Goal: Task Accomplishment & Management: Complete application form

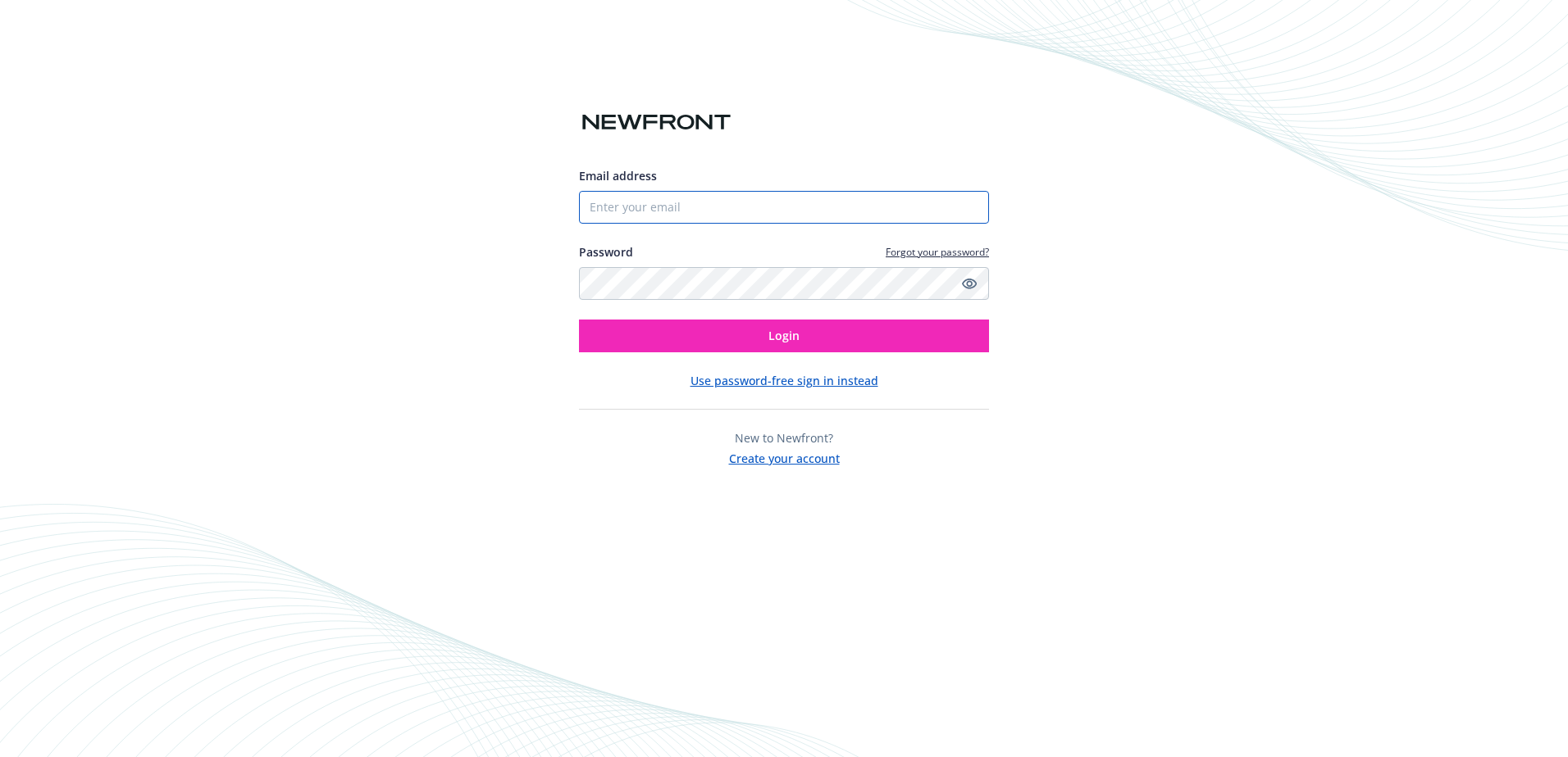
type input "[PERSON_NAME][EMAIL_ADDRESS][DOMAIN_NAME]"
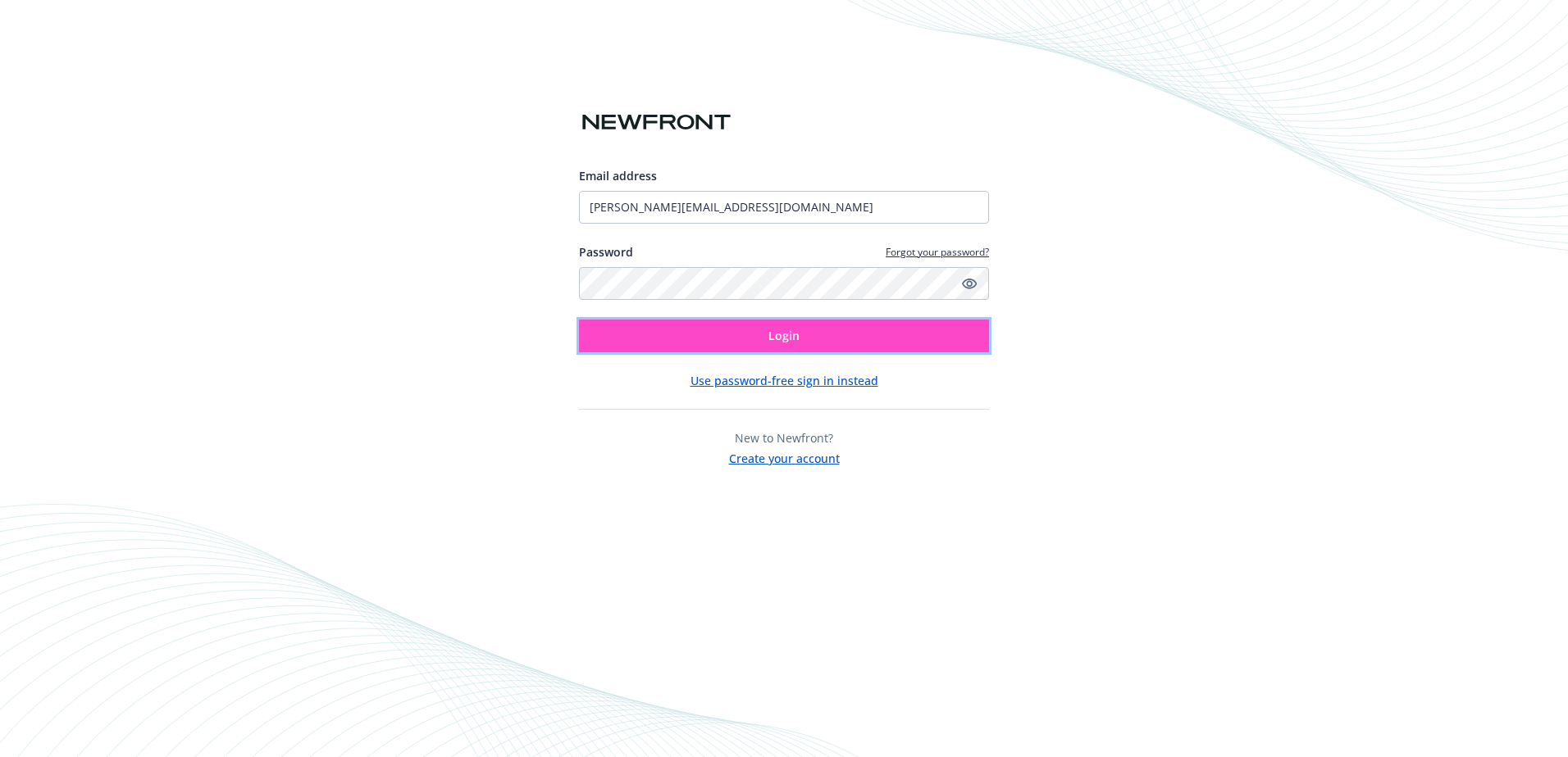
click at [717, 335] on button "Login" at bounding box center [783, 335] width 410 height 32
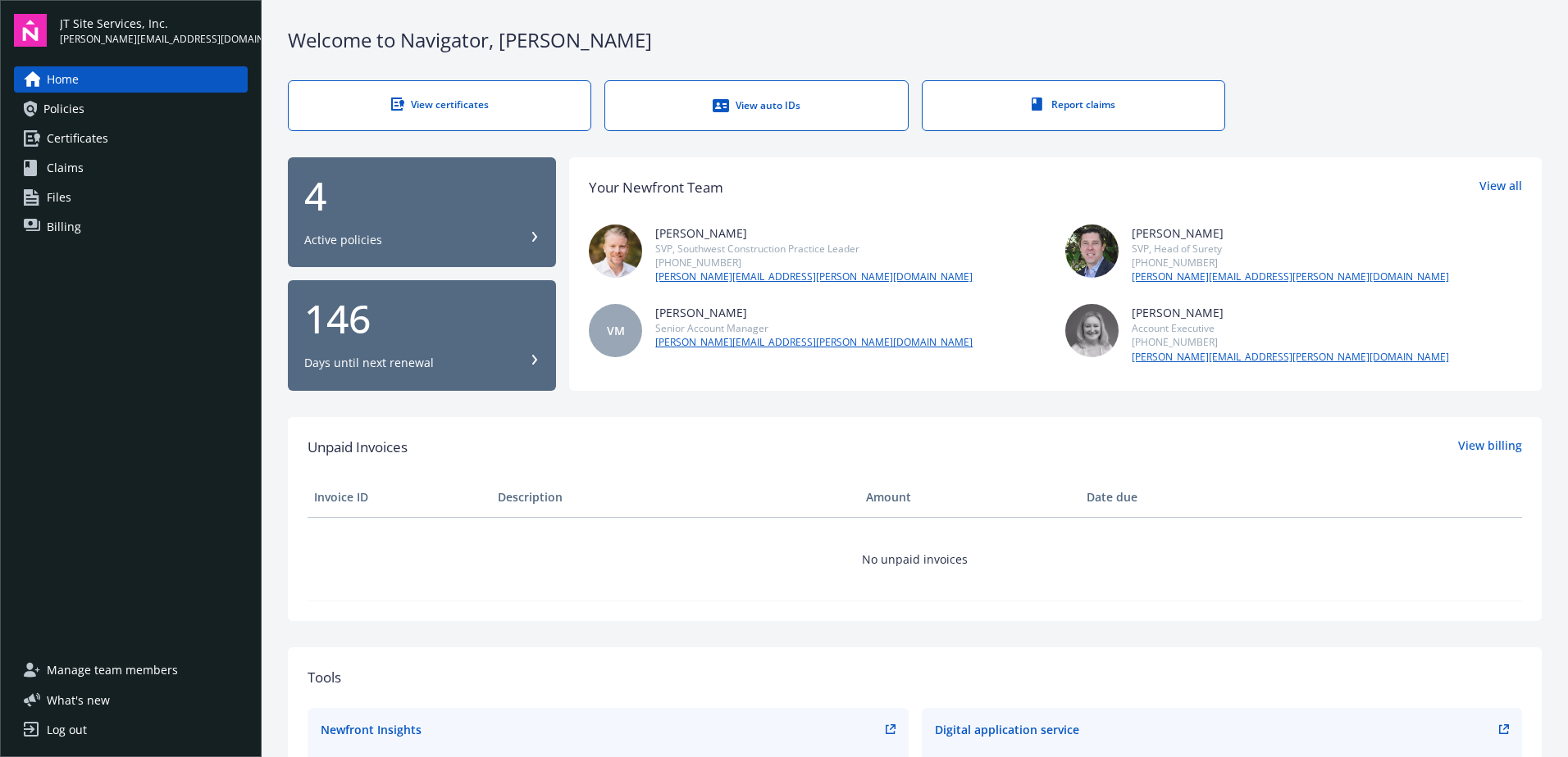
drag, startPoint x: 66, startPoint y: 133, endPoint x: 83, endPoint y: 136, distance: 17.3
click at [66, 133] on span "Certificates" at bounding box center [77, 138] width 61 height 26
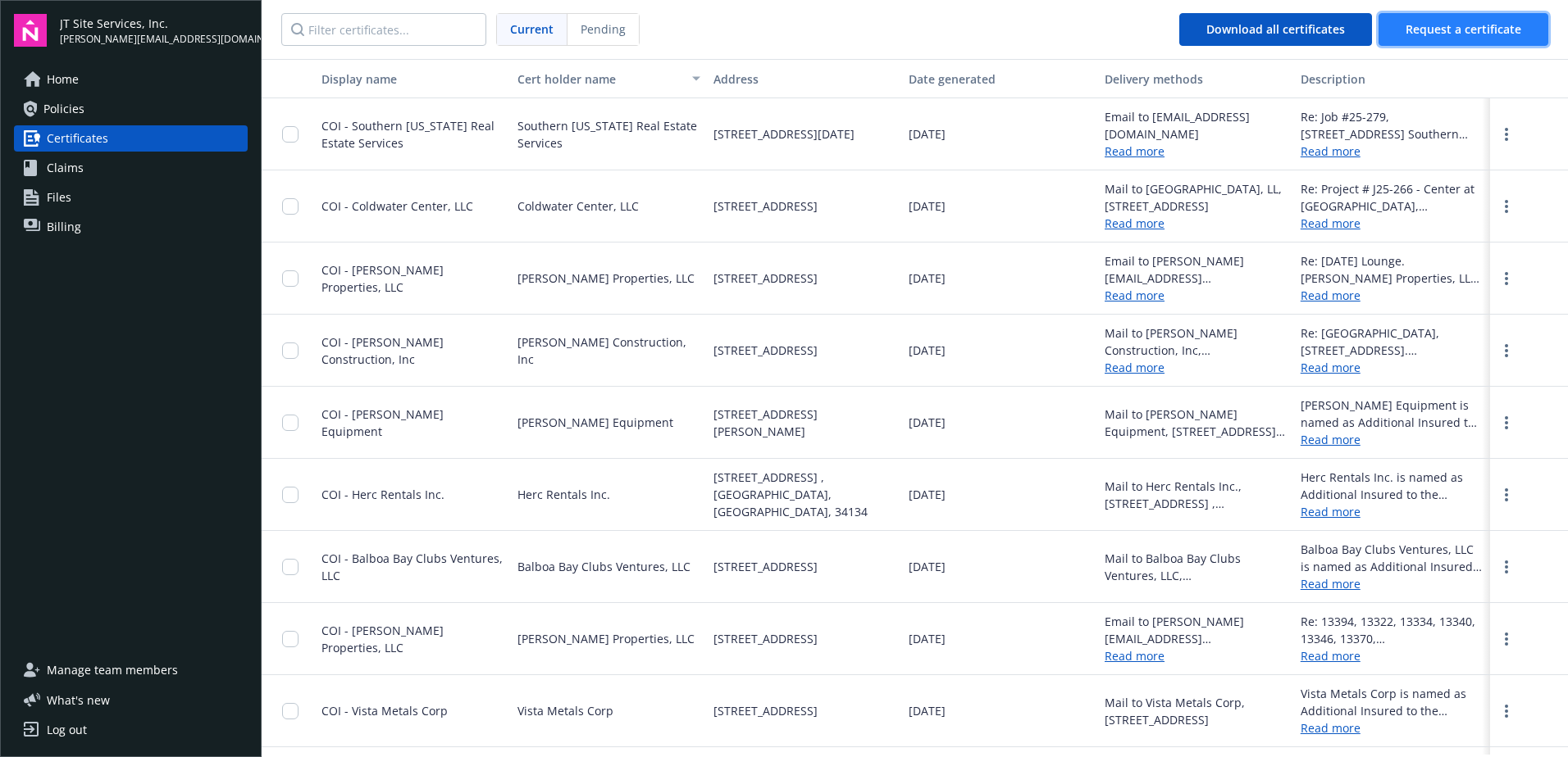
click at [1428, 26] on span "Request a certificate" at bounding box center [1463, 29] width 116 height 15
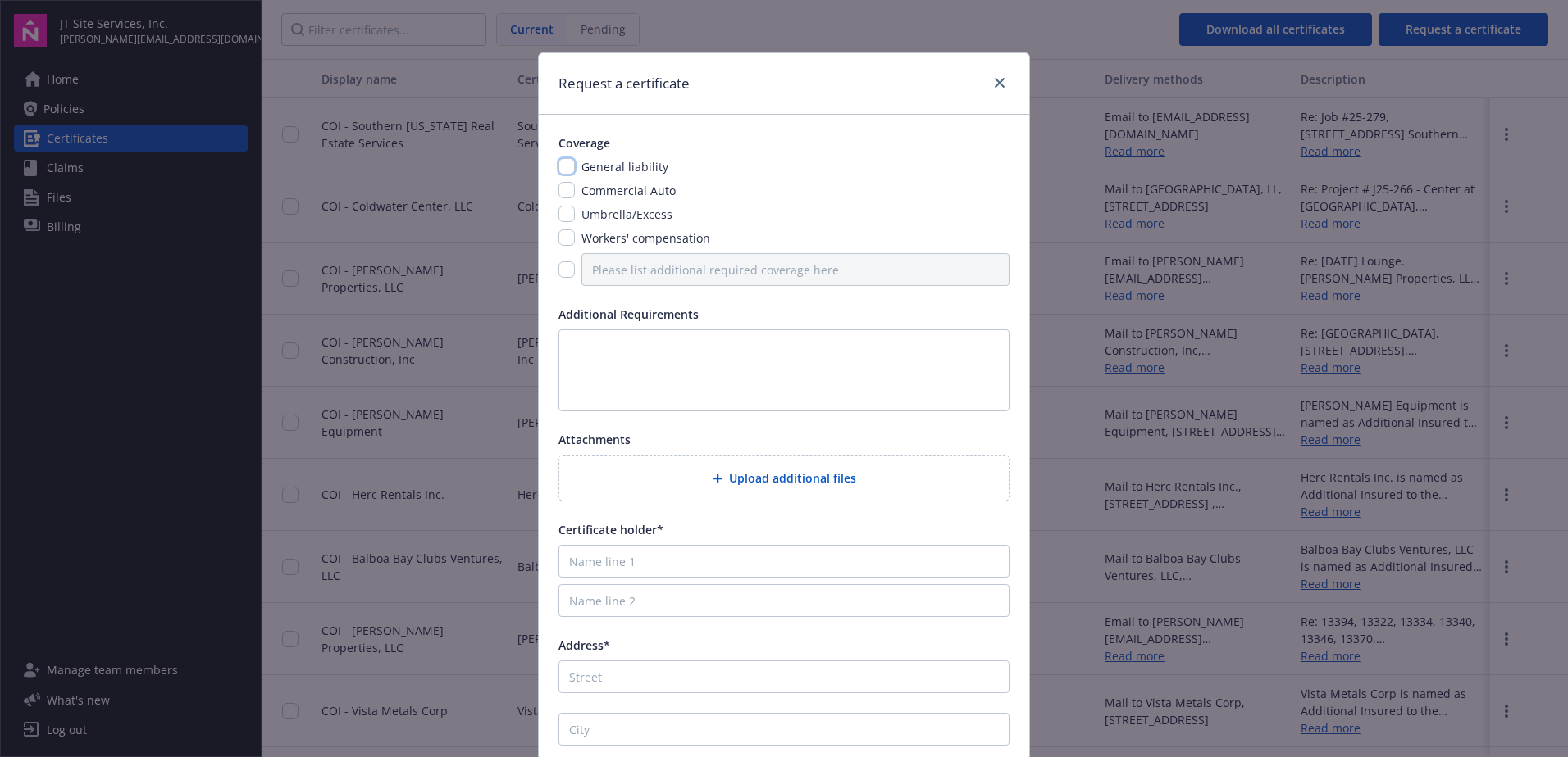
click at [558, 165] on input "checkbox" at bounding box center [566, 166] width 16 height 16
checkbox input "true"
click at [558, 206] on input "checkbox" at bounding box center [566, 213] width 16 height 16
checkbox input "true"
click at [558, 188] on input "checkbox" at bounding box center [566, 189] width 16 height 16
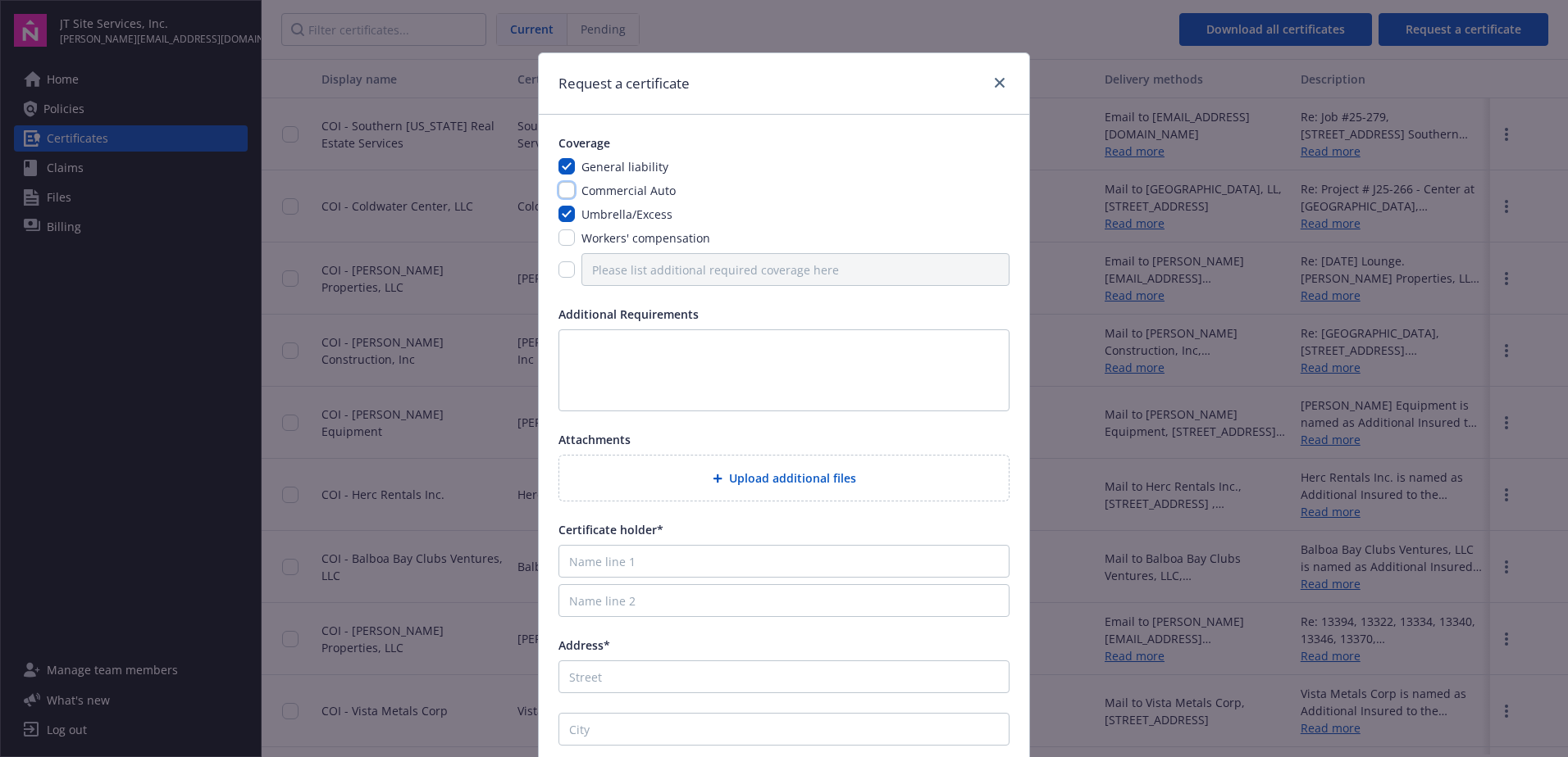
checkbox input "true"
click at [601, 346] on textarea at bounding box center [784, 371] width 451 height 82
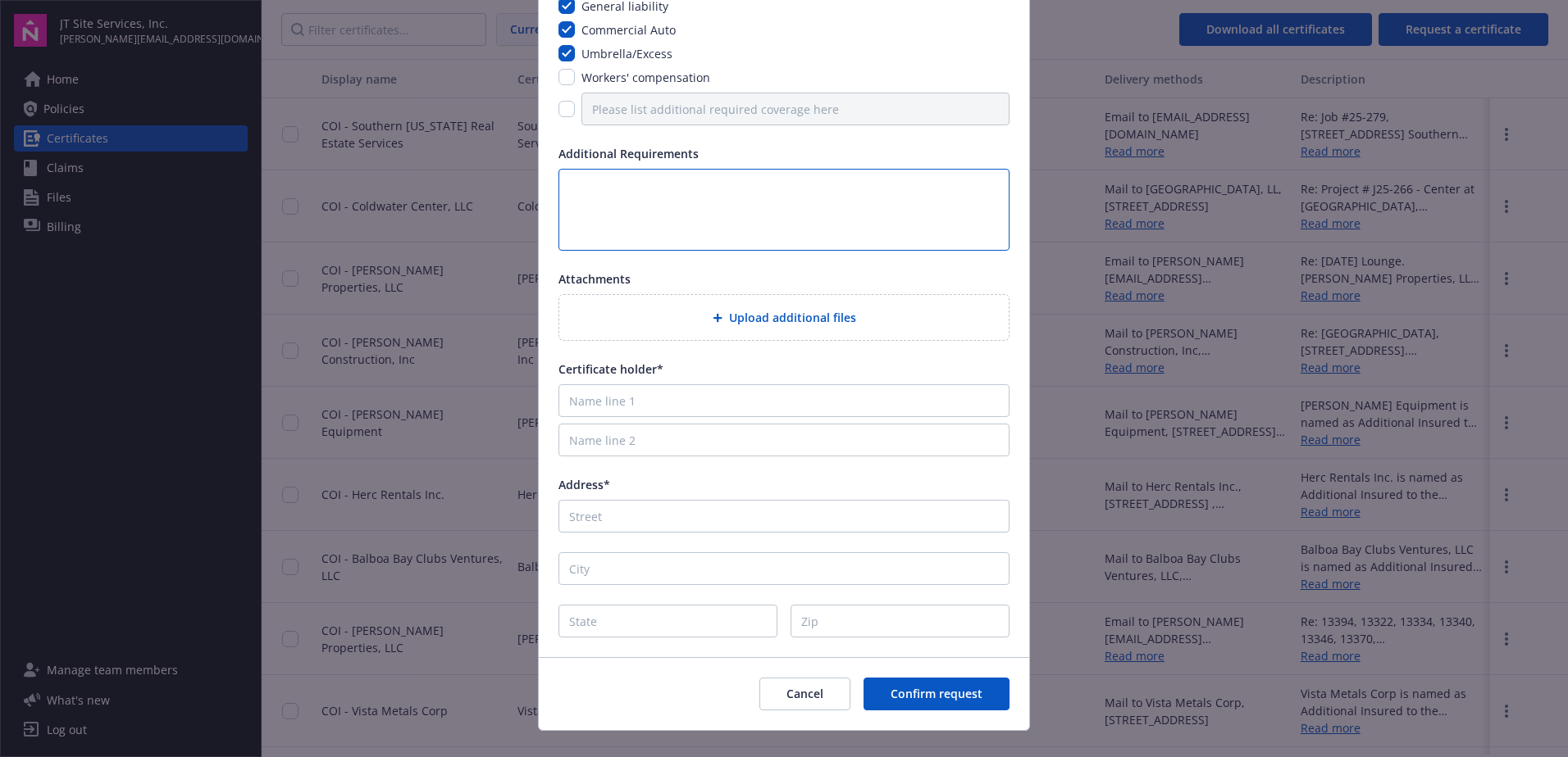
scroll to position [187, 0]
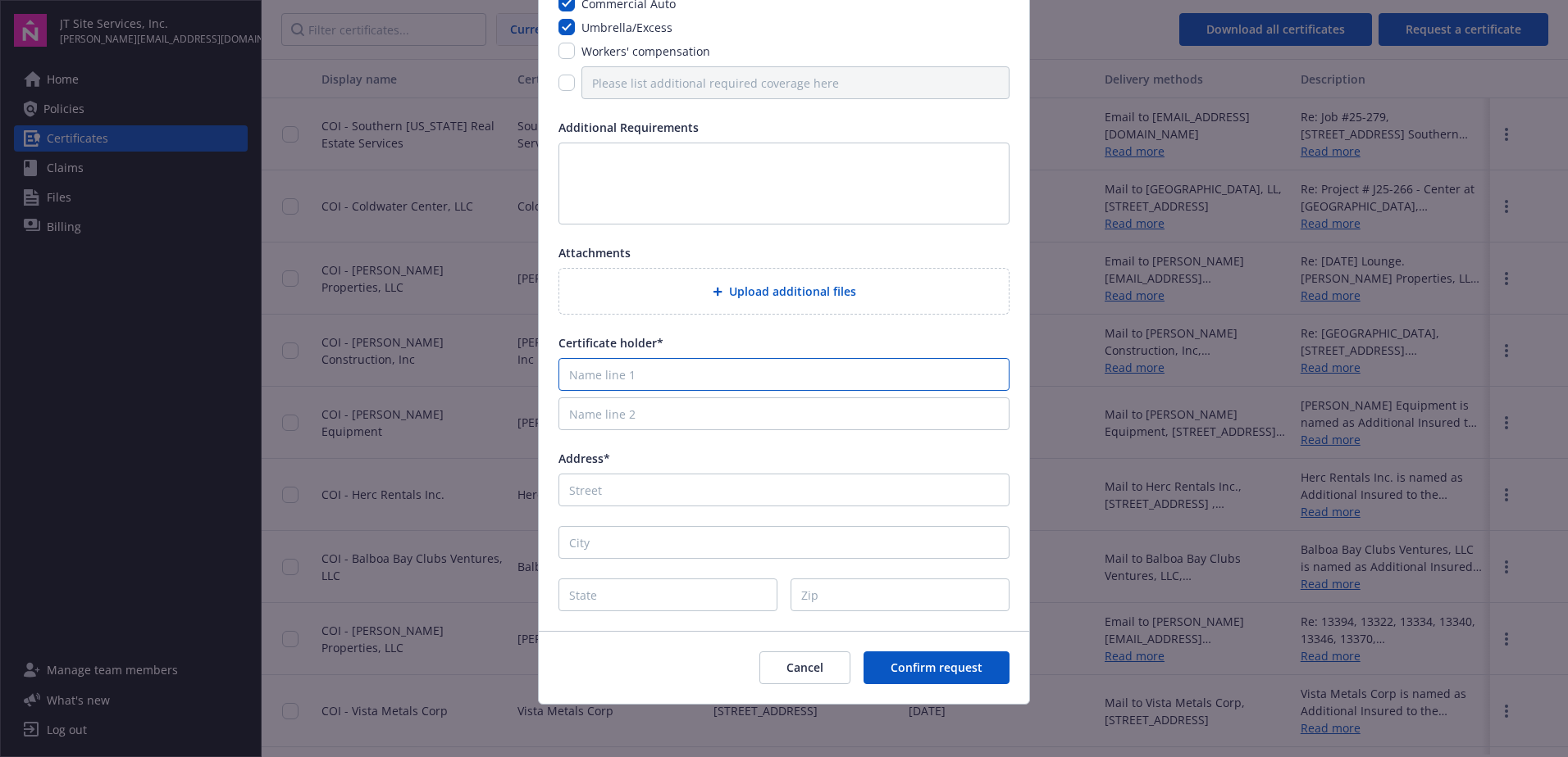
click at [671, 369] on input "Name line 1" at bounding box center [784, 375] width 451 height 32
paste input "[PERSON_NAME] Orange, LLC."
type input "[PERSON_NAME] Orange, LLC."
drag, startPoint x: 707, startPoint y: 400, endPoint x: 697, endPoint y: 406, distance: 11.7
click at [707, 400] on input "Name line 2" at bounding box center [784, 414] width 451 height 32
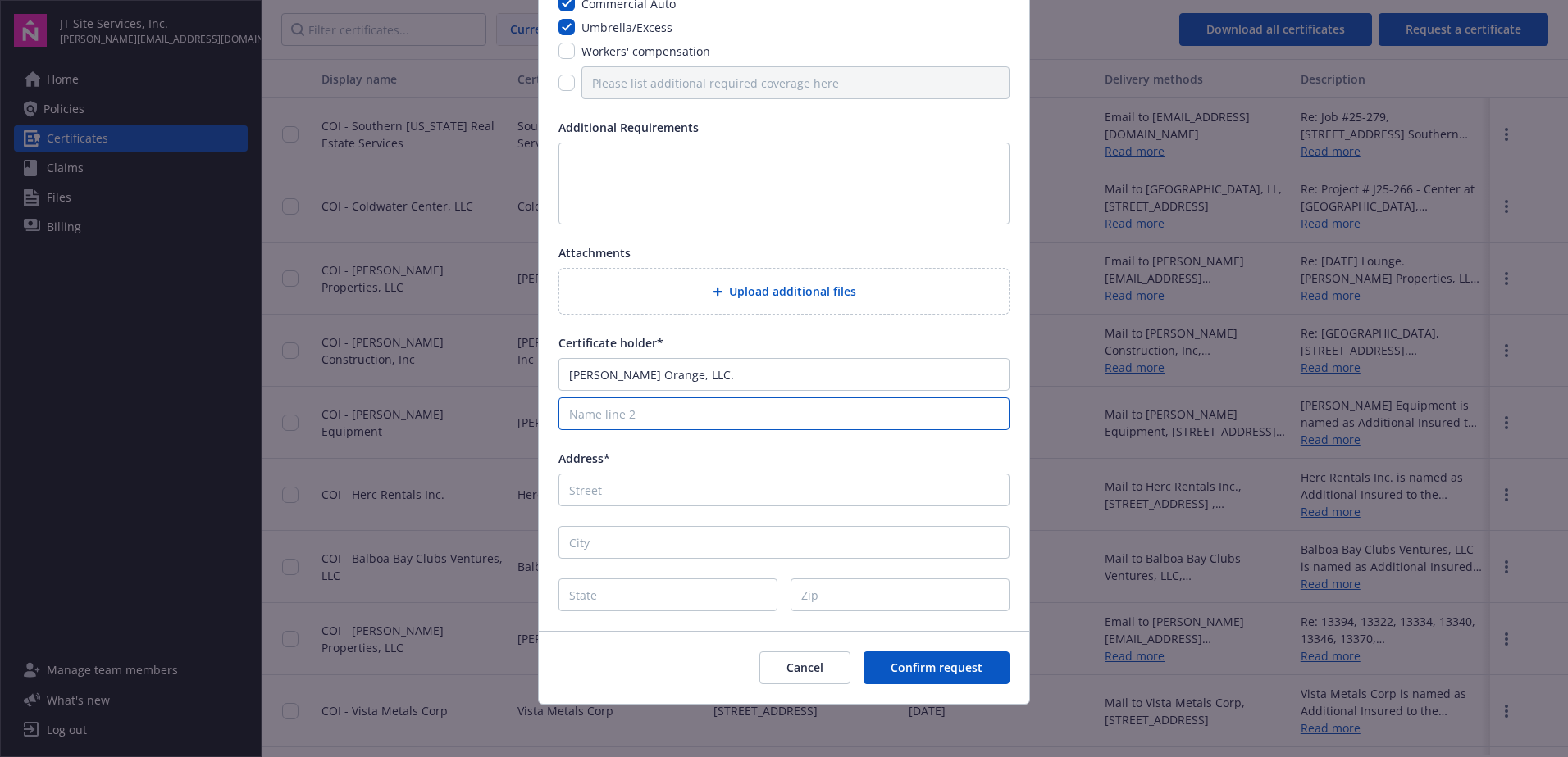
paste input "[PERSON_NAME] Management Services"
type input "[PERSON_NAME] Management Services"
click at [721, 501] on input "Address*" at bounding box center [784, 490] width 451 height 32
paste input "[STREET_ADDRESS][PERSON_NAME]"
type input "[STREET_ADDRESS][PERSON_NAME]"
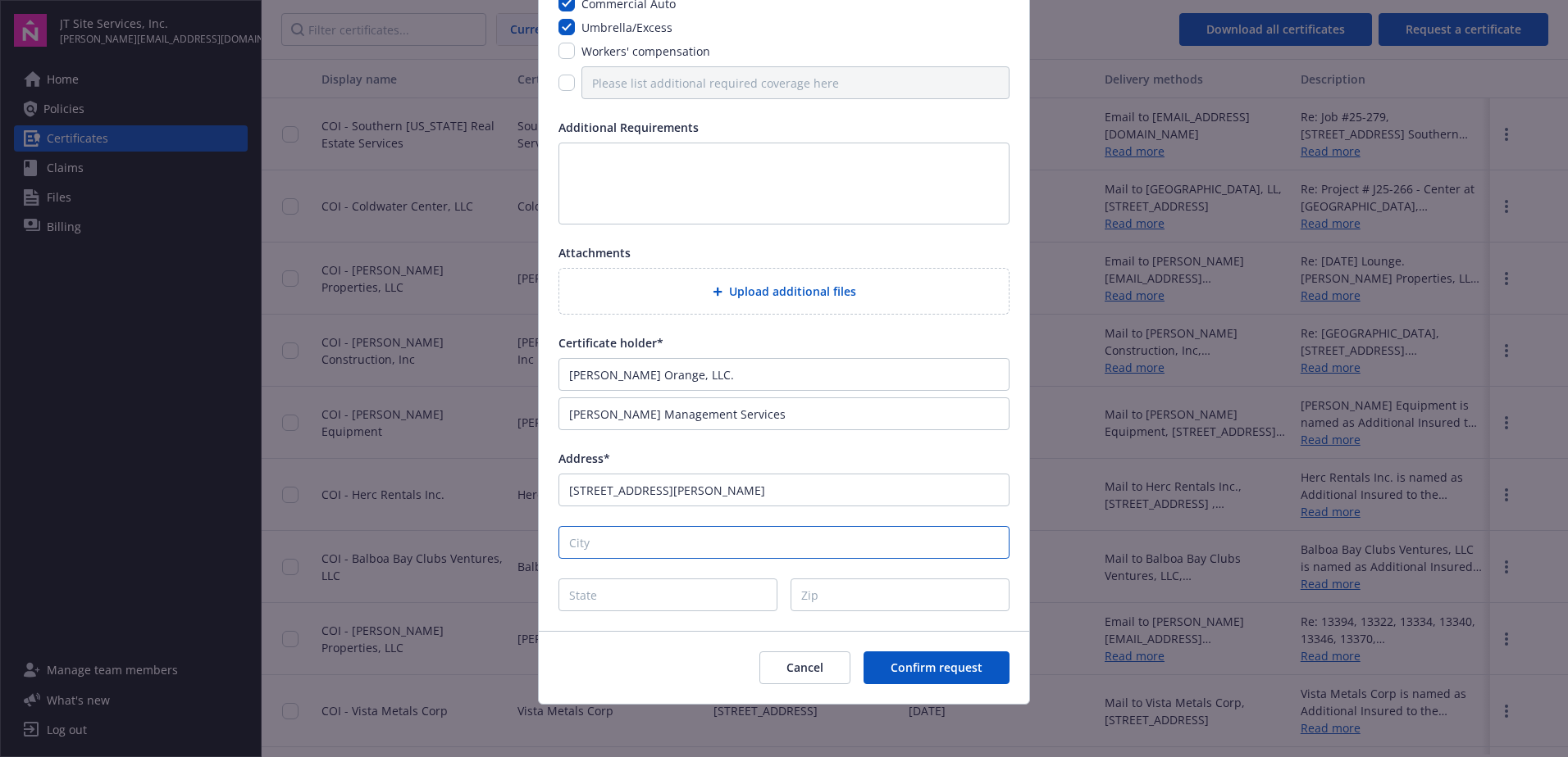
click at [596, 541] on input "City" at bounding box center [784, 543] width 451 height 32
type input "Tustin"
type input "CA"
type input "92780"
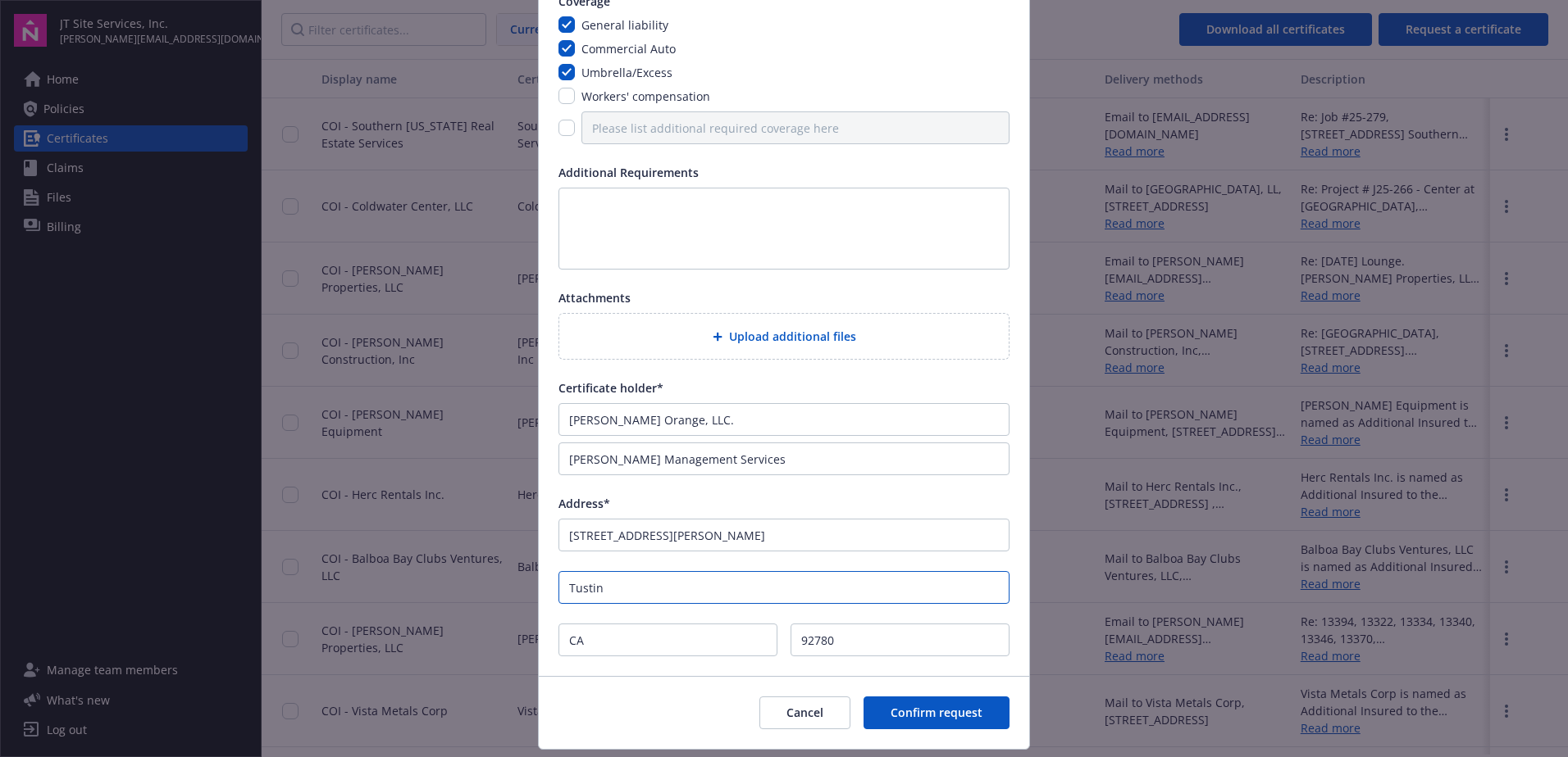
scroll to position [105, 0]
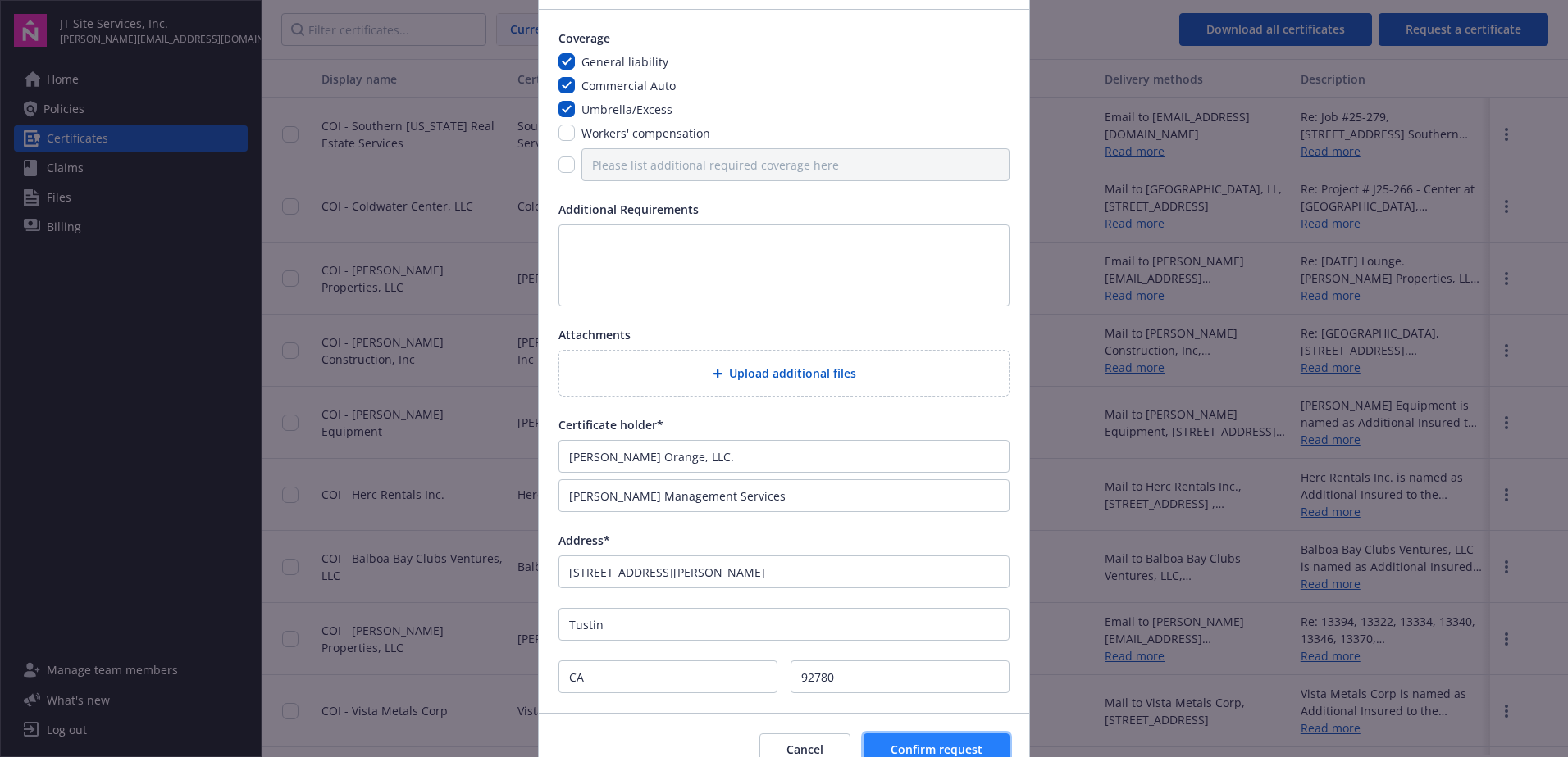
click at [896, 740] on button "Confirm request" at bounding box center [936, 750] width 146 height 32
